Goal: Information Seeking & Learning: Learn about a topic

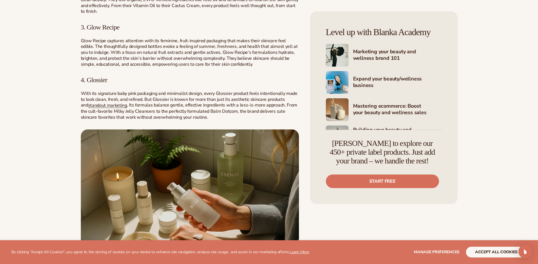
scroll to position [539, 0]
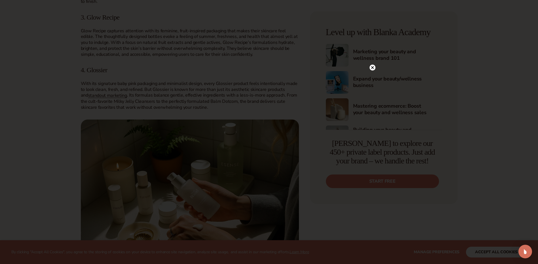
click at [374, 67] on icon at bounding box center [373, 68] width 6 height 6
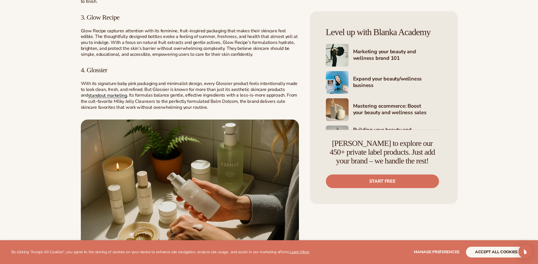
click at [109, 96] on link "standout marketing" at bounding box center [107, 95] width 39 height 6
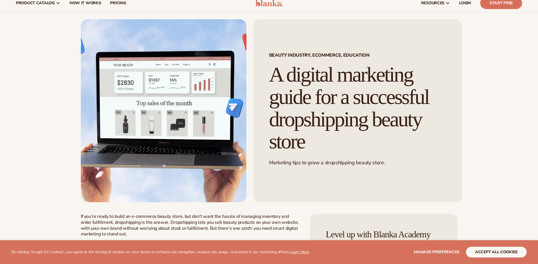
scroll to position [28, 0]
